Goal: Check status

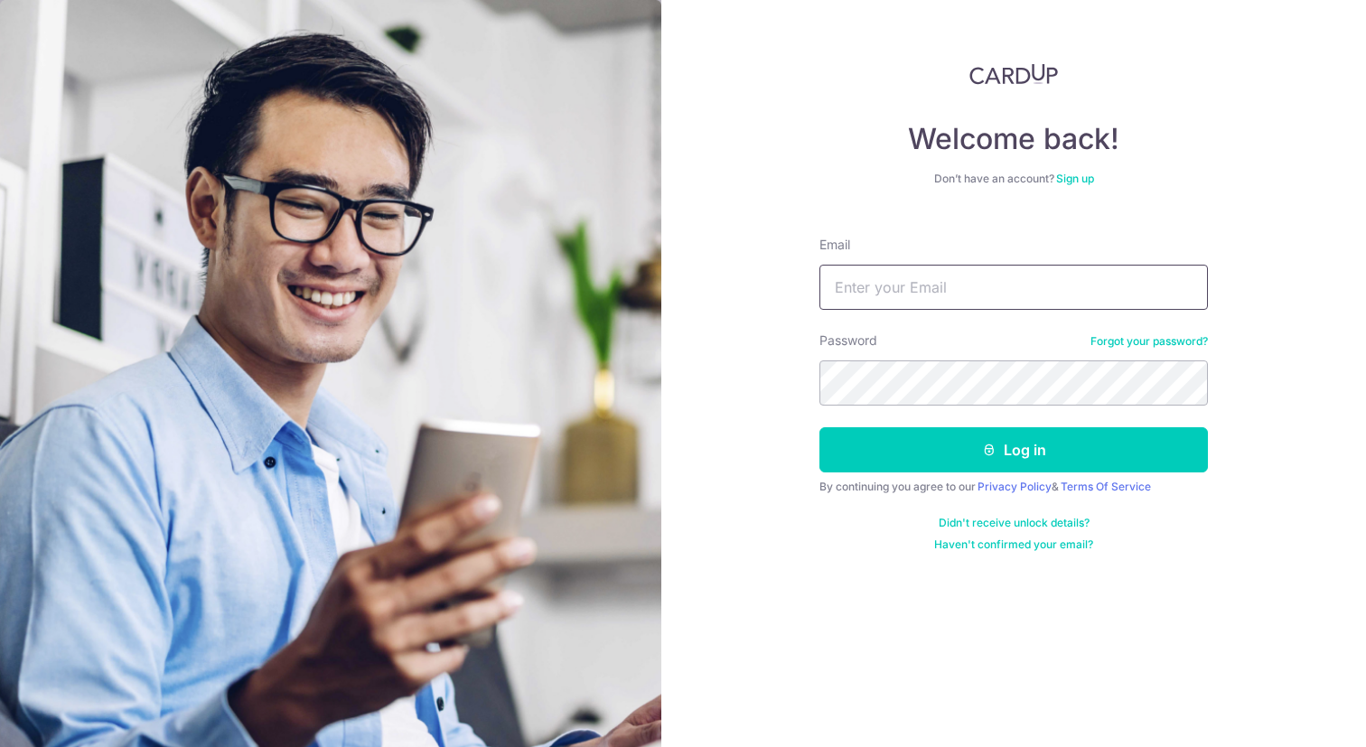
click at [998, 284] on input "Email" at bounding box center [1013, 287] width 389 height 45
type input "[EMAIL_ADDRESS][DOMAIN_NAME]"
click at [819, 427] on button "Log in" at bounding box center [1013, 449] width 389 height 45
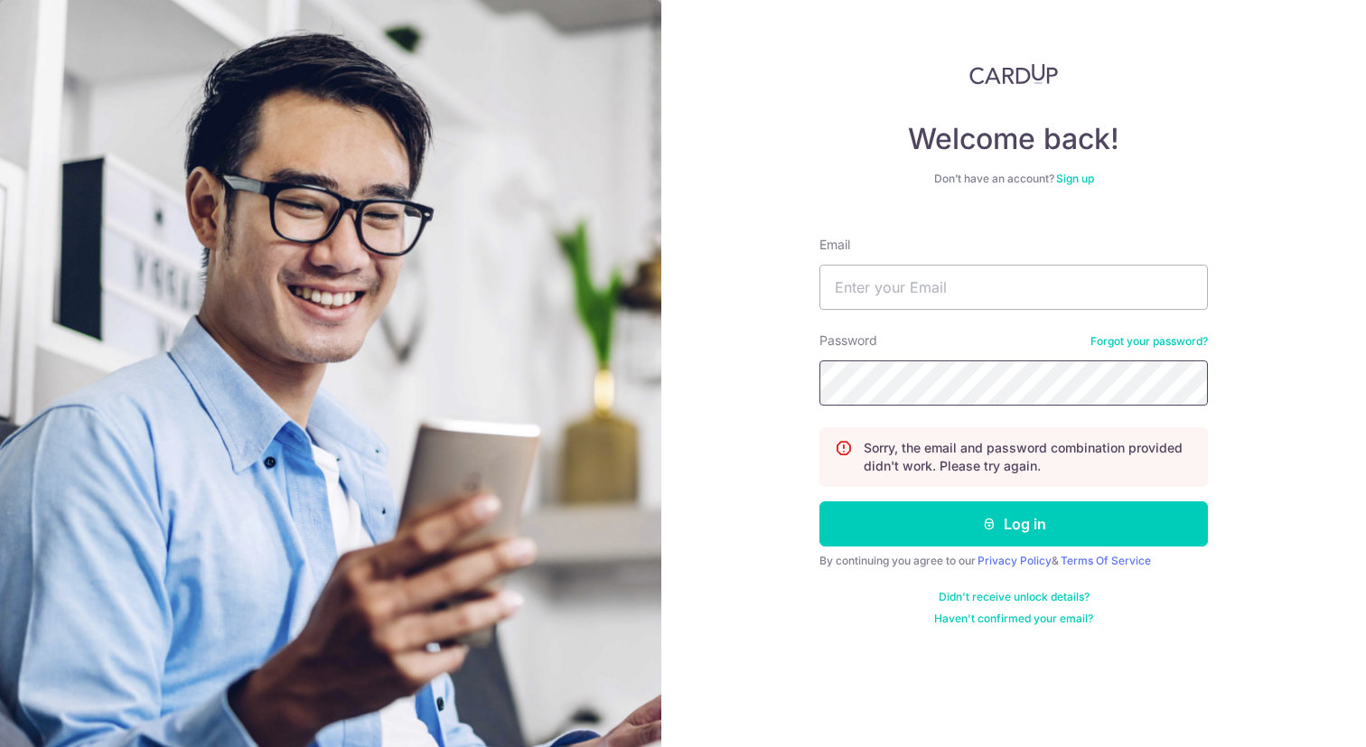
click at [819, 501] on button "Log in" at bounding box center [1013, 523] width 389 height 45
click at [940, 259] on div "Email" at bounding box center [1013, 273] width 389 height 74
click at [953, 283] on input "Email" at bounding box center [1013, 287] width 389 height 45
type input "[EMAIL_ADDRESS][DOMAIN_NAME]"
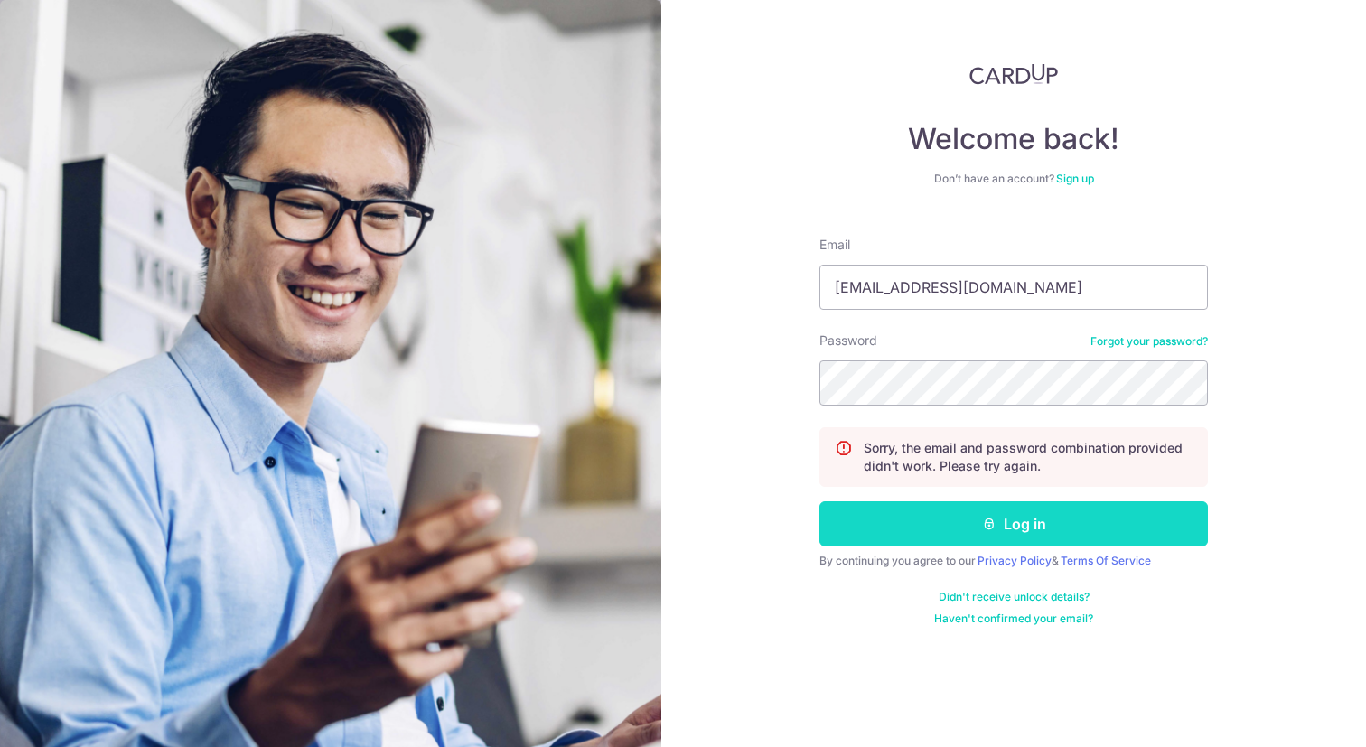
click at [1014, 522] on button "Log in" at bounding box center [1013, 523] width 389 height 45
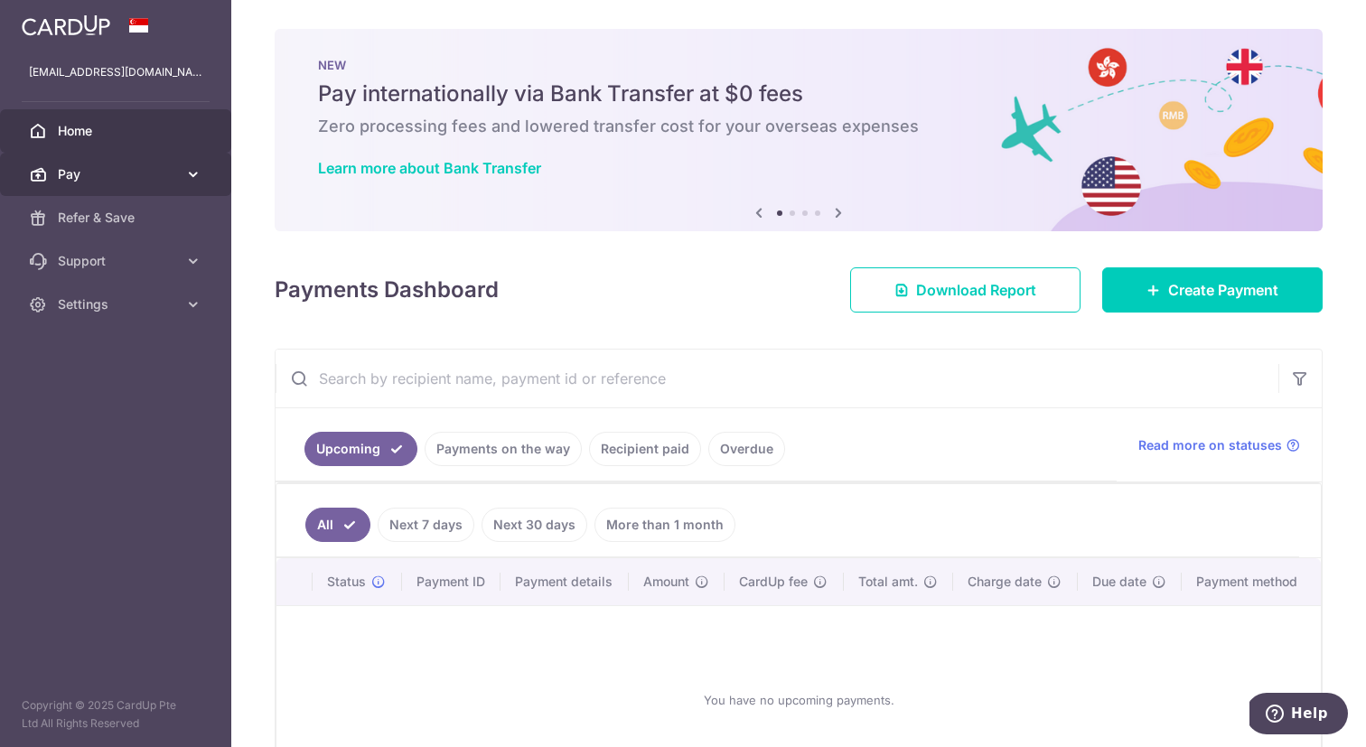
click at [144, 179] on span "Pay" at bounding box center [117, 174] width 119 height 18
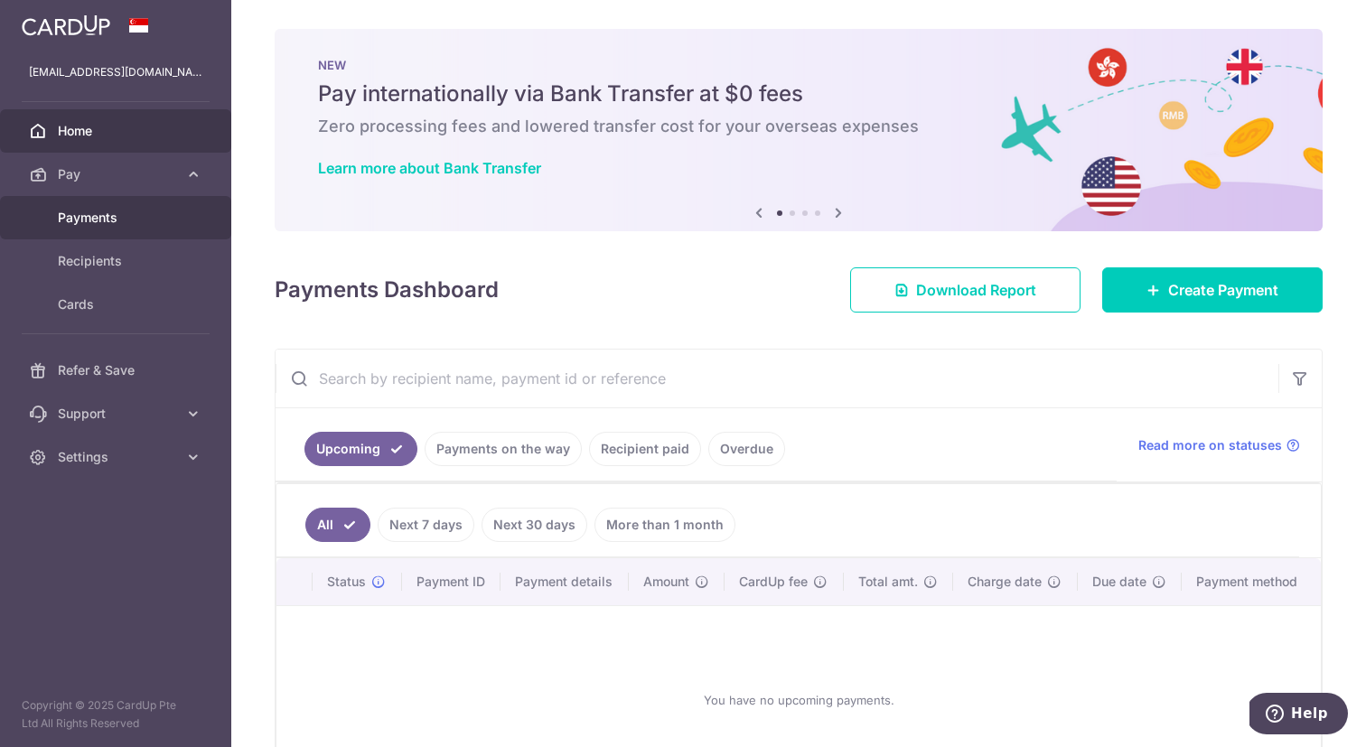
click at [145, 222] on span "Payments" at bounding box center [117, 218] width 119 height 18
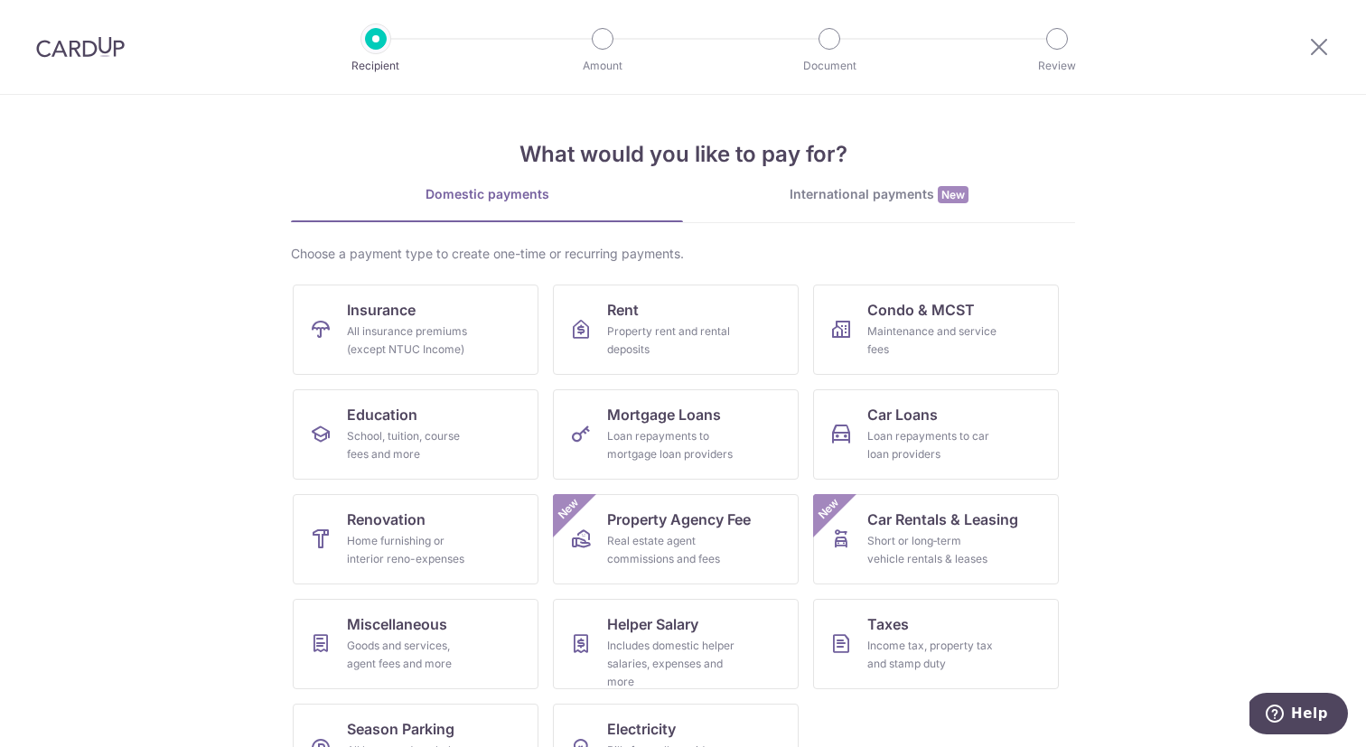
click at [104, 65] on div at bounding box center [80, 47] width 161 height 94
click at [89, 52] on img at bounding box center [80, 47] width 89 height 22
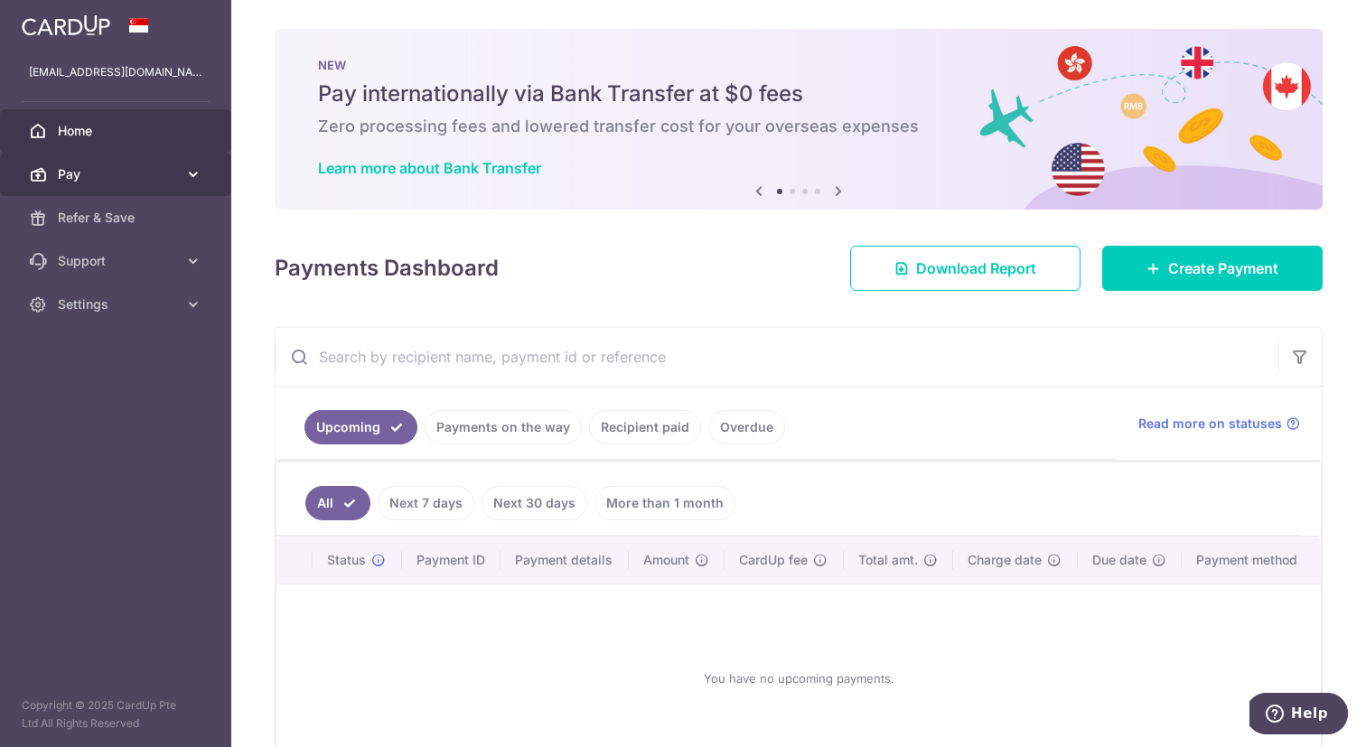
click at [144, 180] on span "Pay" at bounding box center [117, 174] width 119 height 18
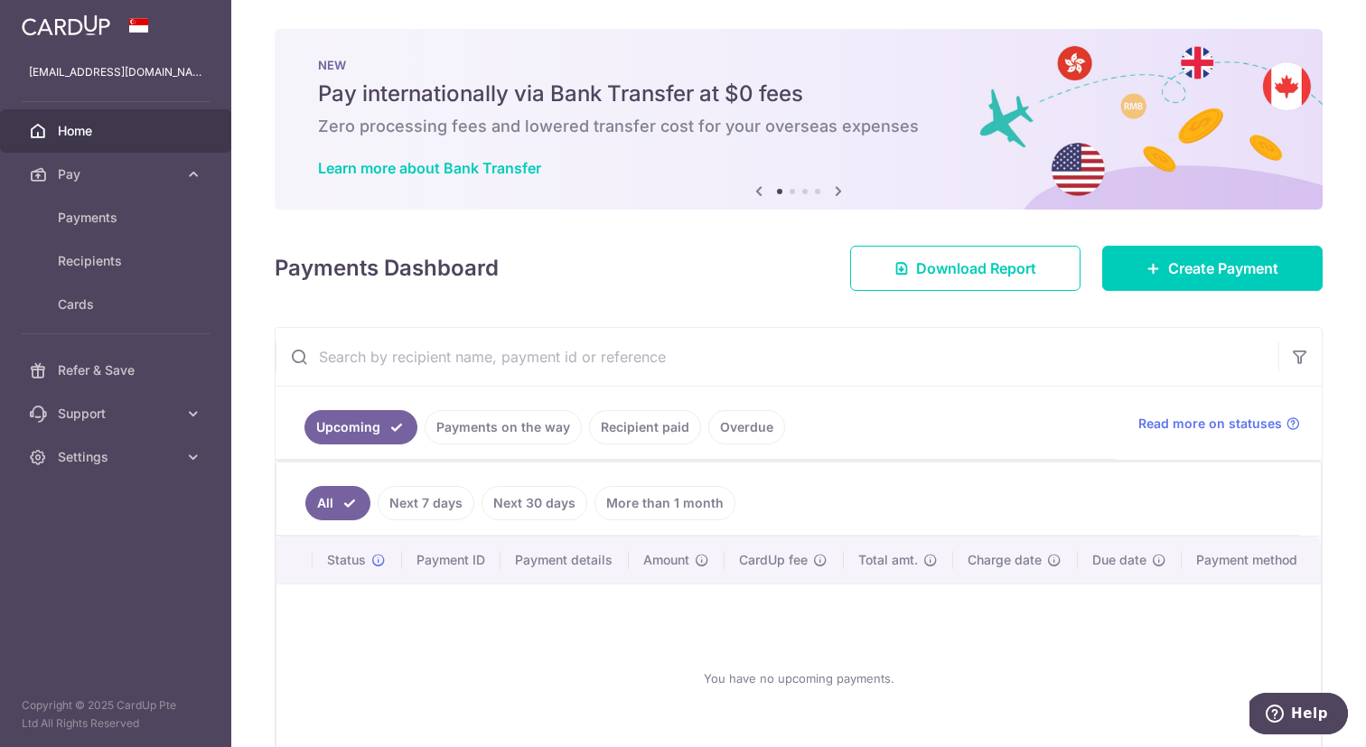
scroll to position [114, 0]
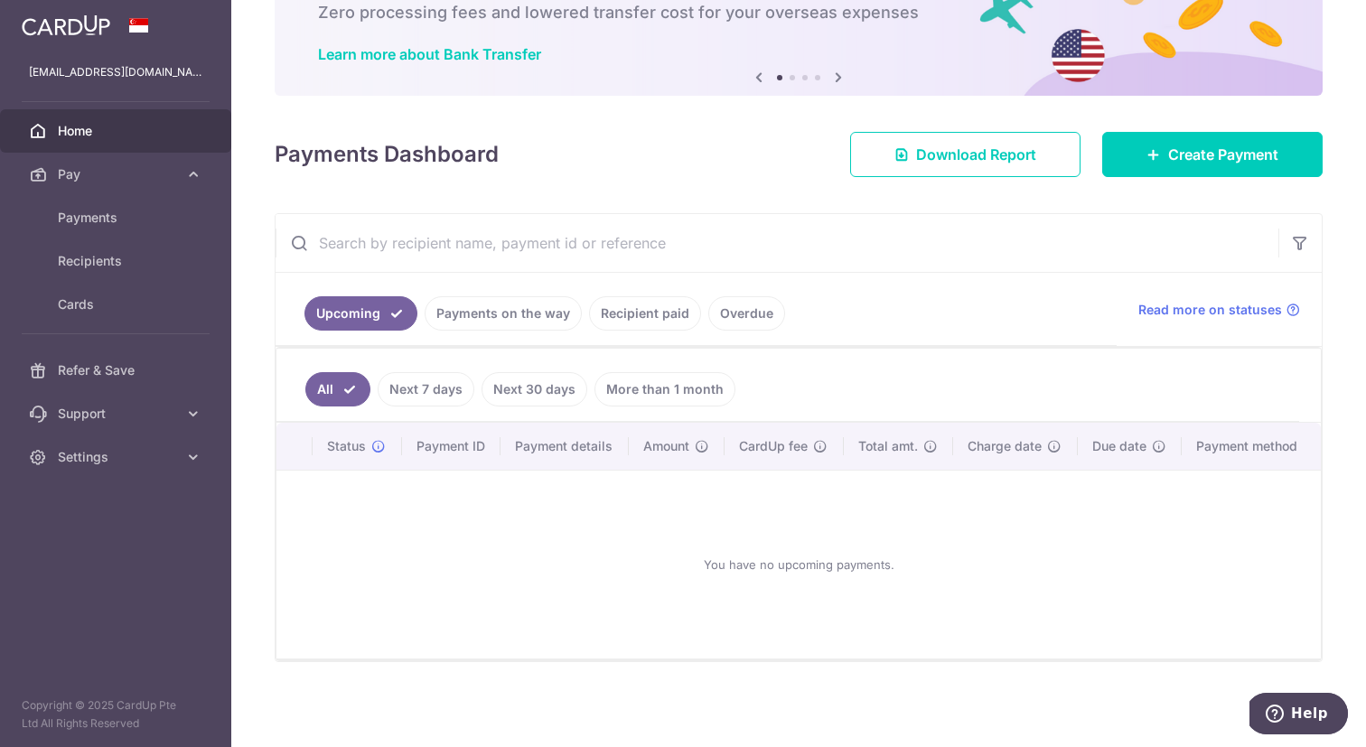
click at [653, 314] on link "Recipient paid" at bounding box center [645, 313] width 112 height 34
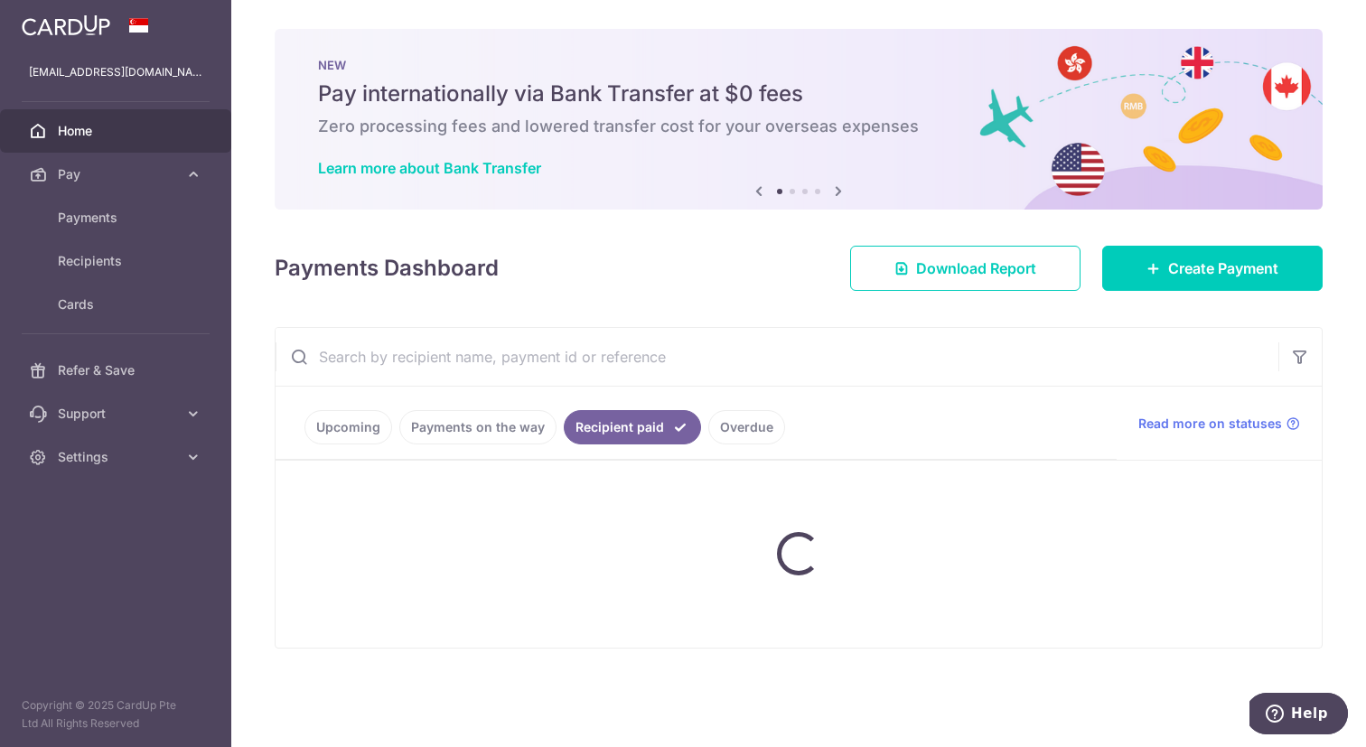
scroll to position [0, 0]
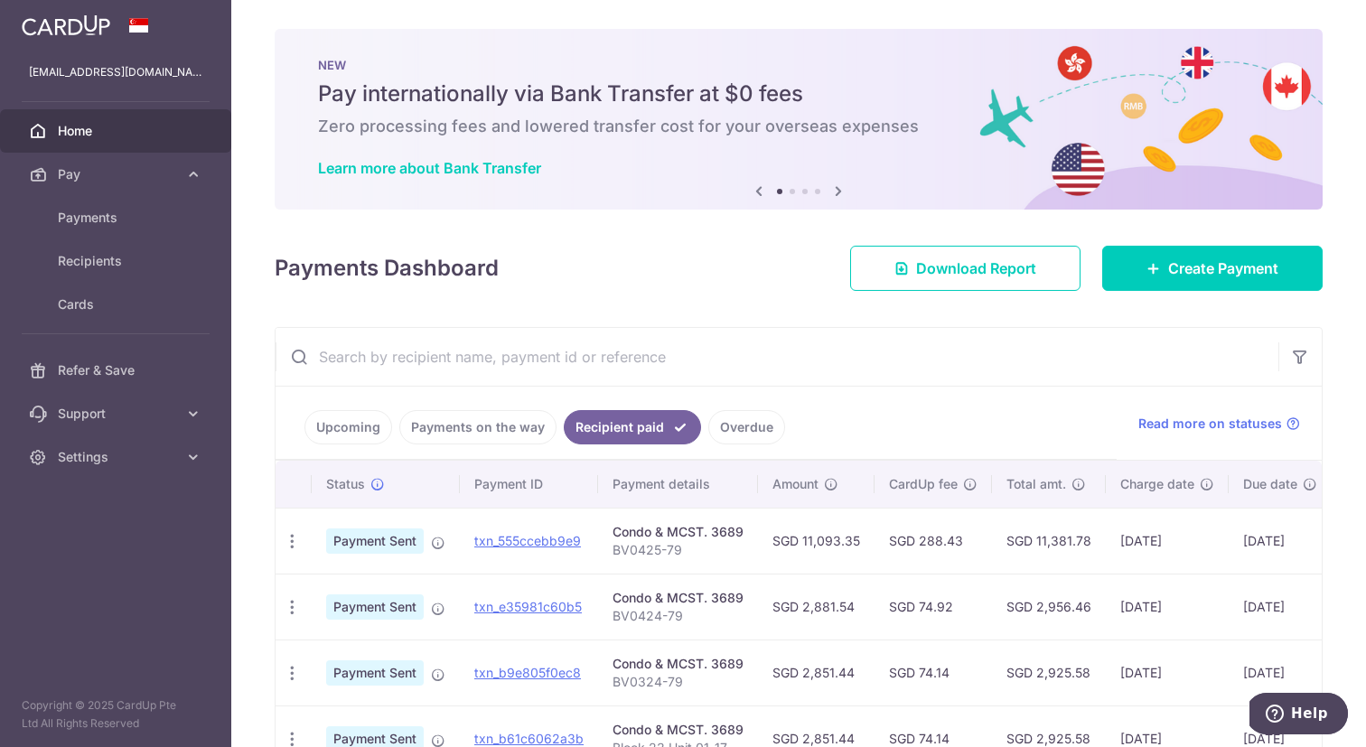
click at [763, 426] on link "Overdue" at bounding box center [746, 427] width 77 height 34
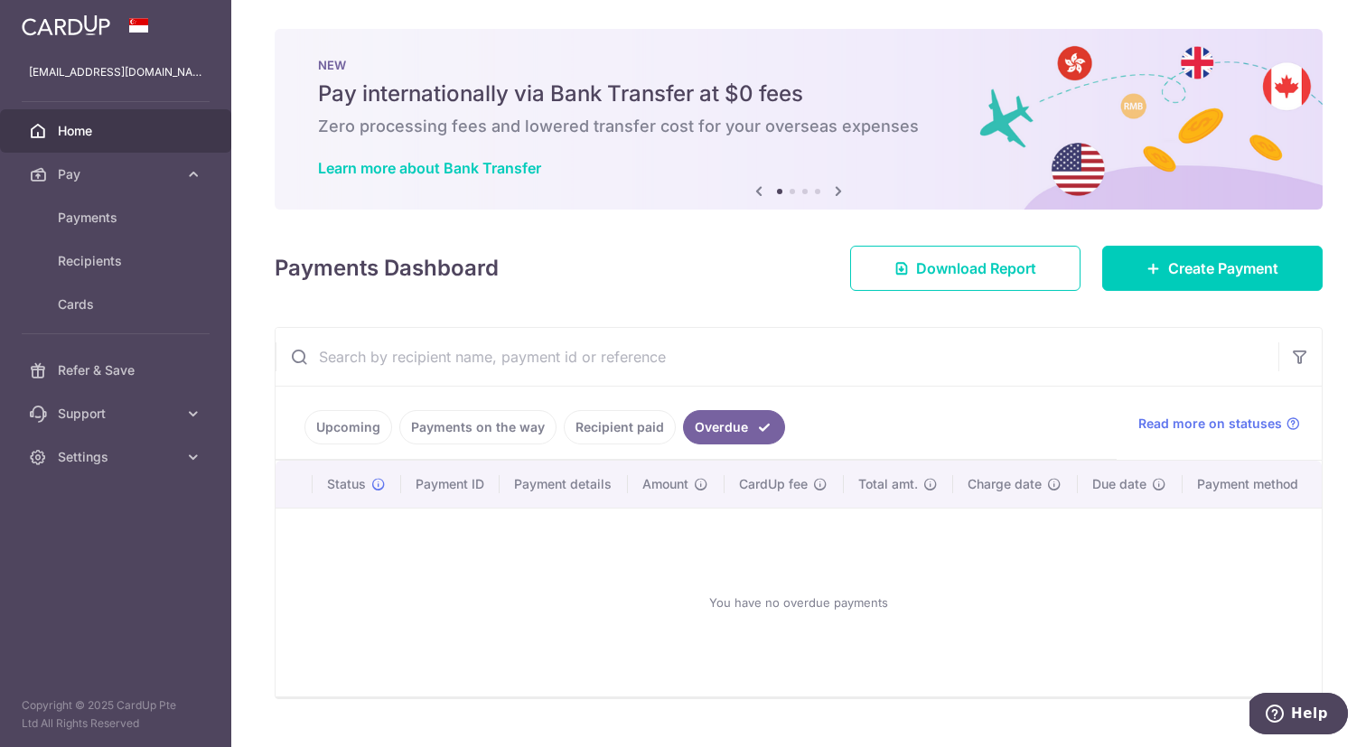
scroll to position [37, 0]
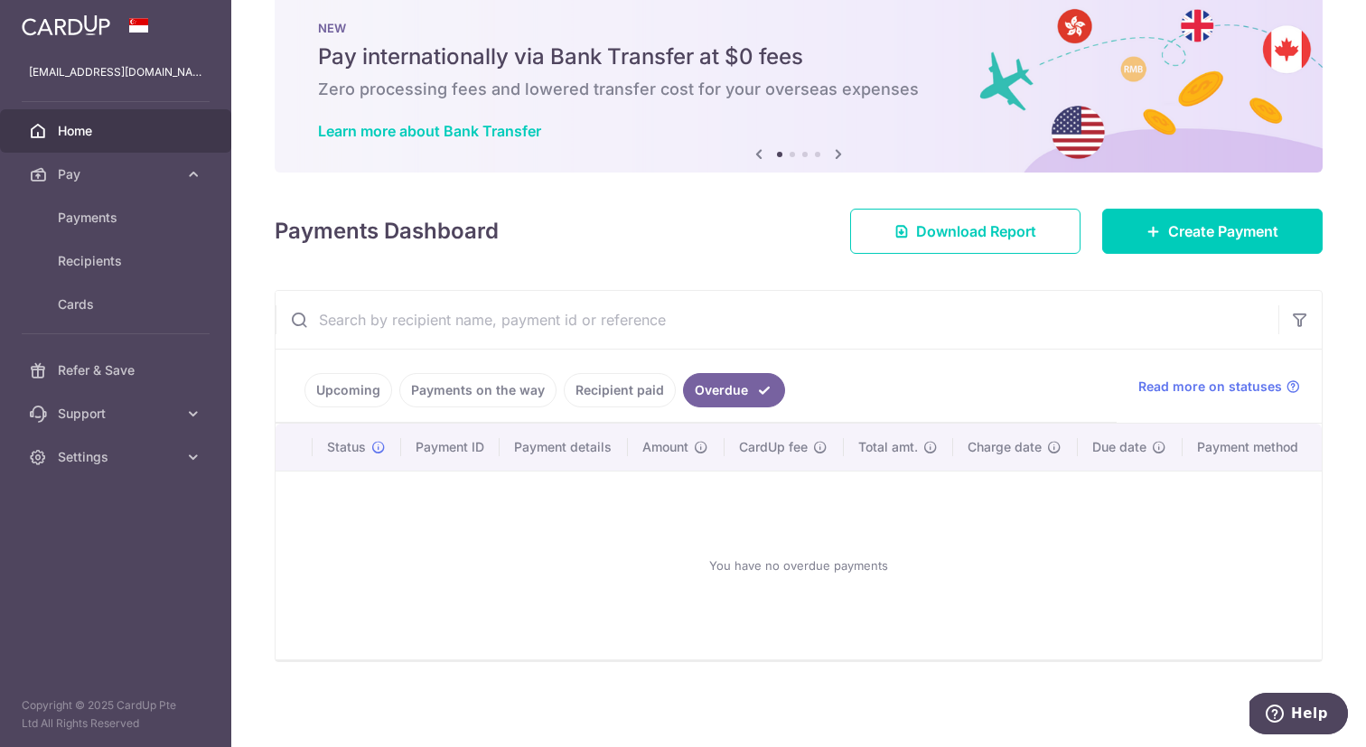
click at [641, 393] on link "Recipient paid" at bounding box center [620, 390] width 112 height 34
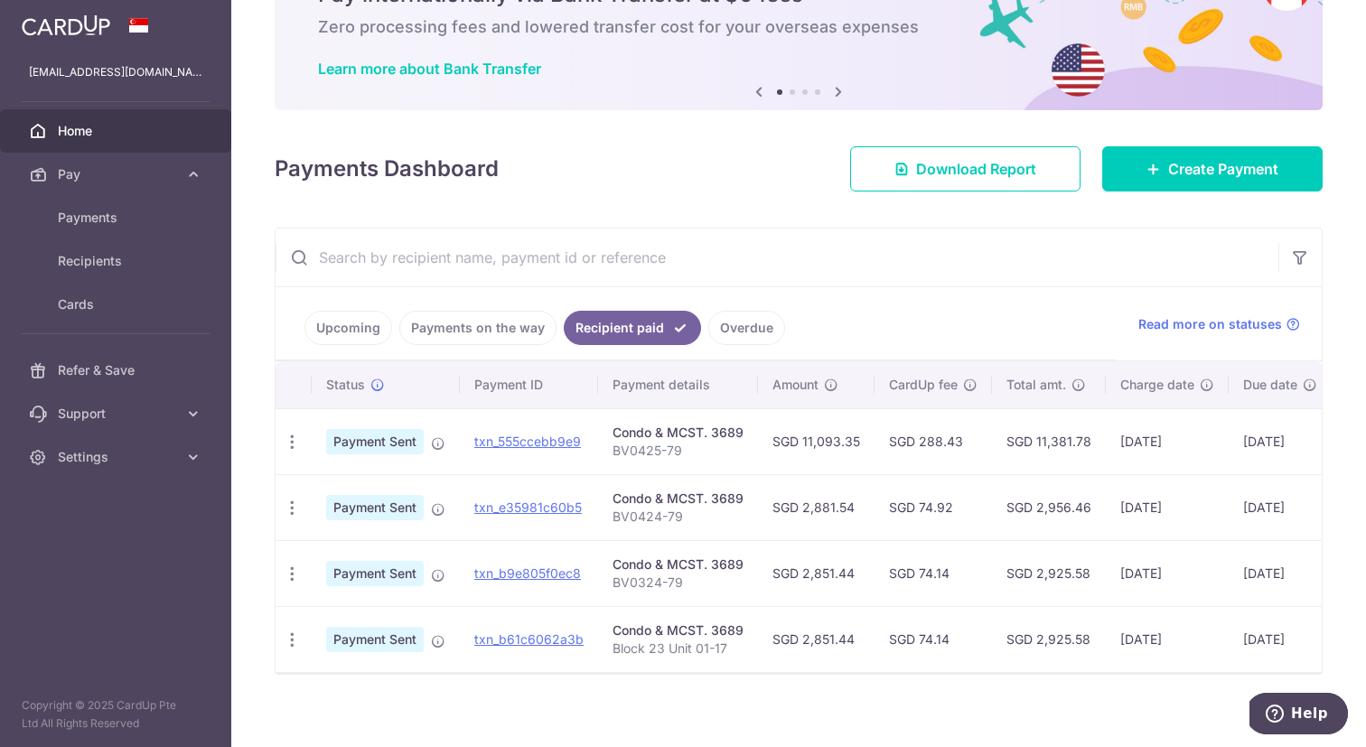
scroll to position [112, 0]
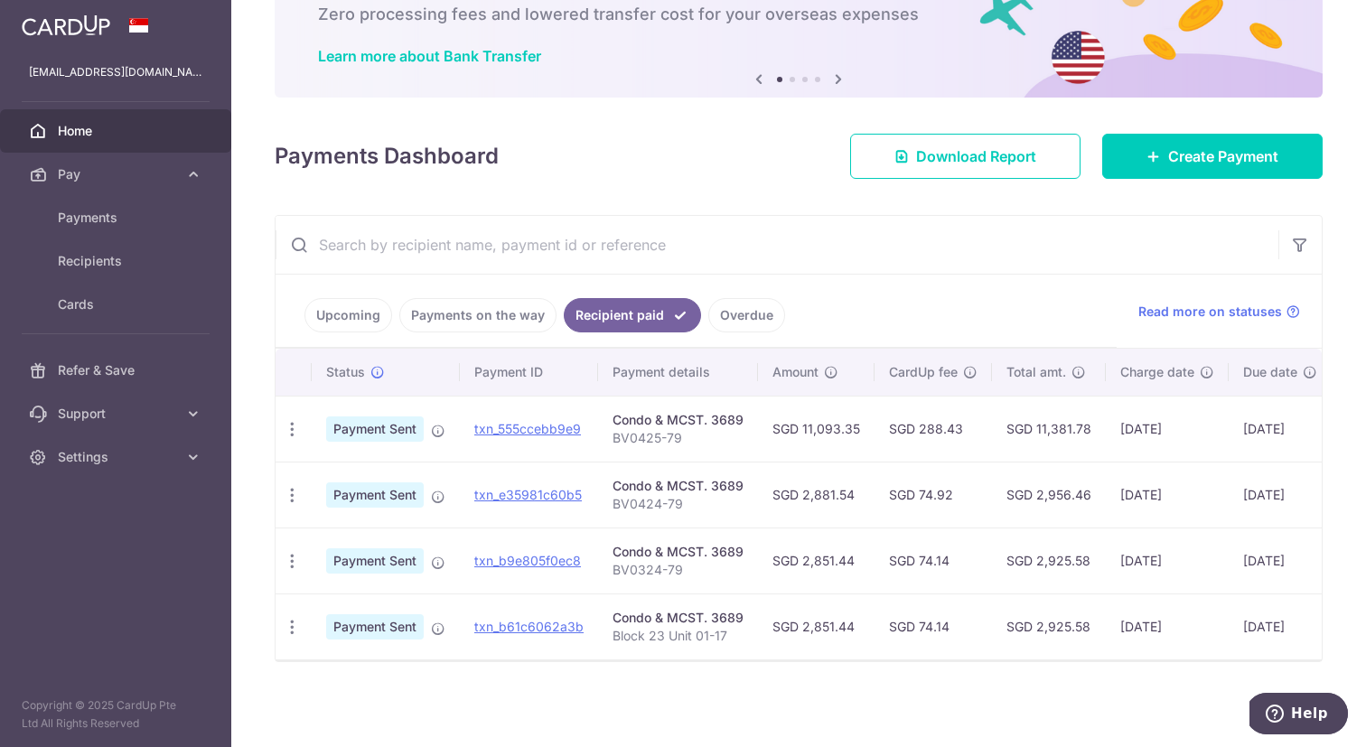
drag, startPoint x: 1007, startPoint y: 427, endPoint x: 1092, endPoint y: 427, distance: 84.9
click at [1092, 427] on td "SGD 11,381.78" at bounding box center [1049, 429] width 114 height 66
click at [1088, 425] on td "SGD 11,381.78" at bounding box center [1049, 429] width 114 height 66
drag, startPoint x: 1088, startPoint y: 426, endPoint x: 1006, endPoint y: 428, distance: 82.3
click at [1004, 426] on td "SGD 11,381.78" at bounding box center [1049, 429] width 114 height 66
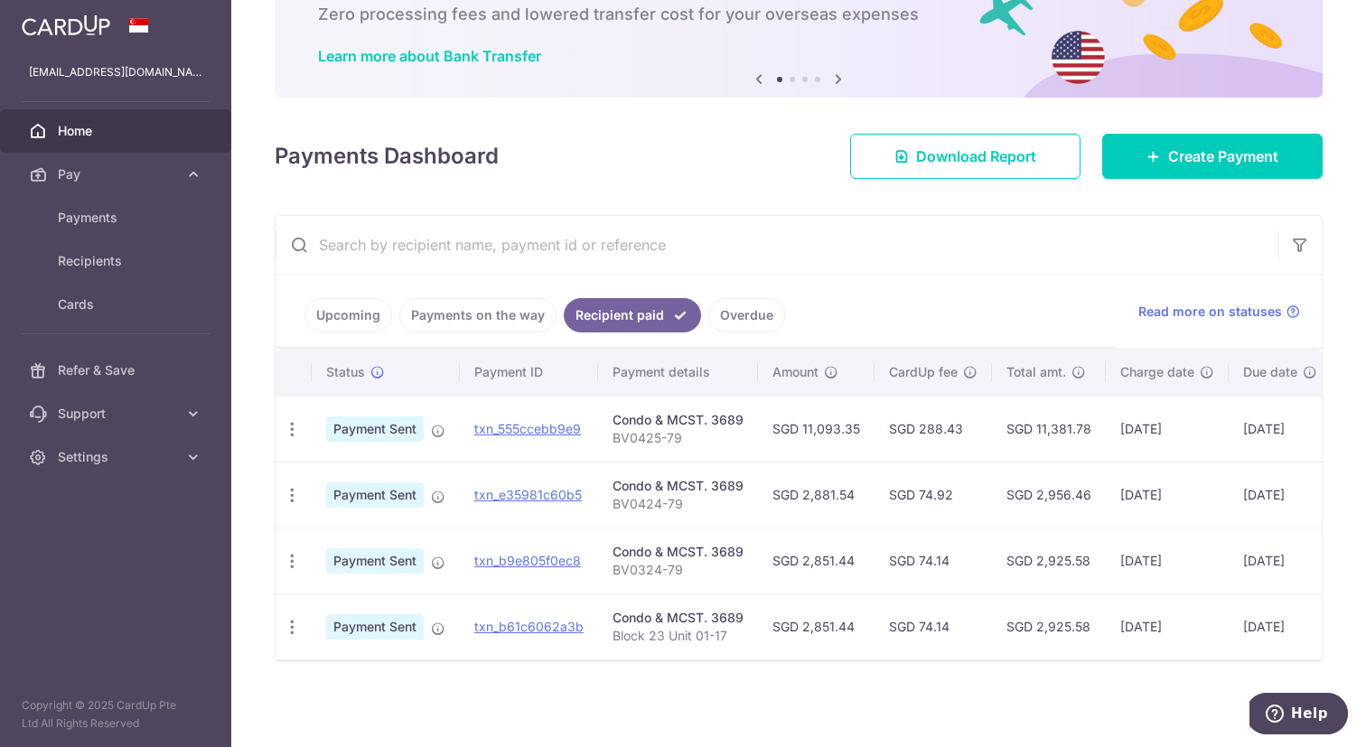
copy td "SGD 11,381.78"
